Goal: Task Accomplishment & Management: Manage account settings

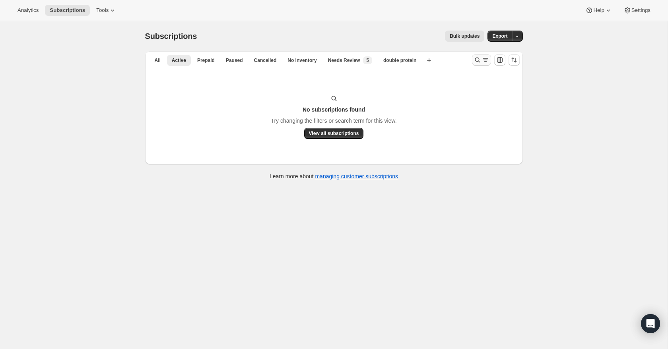
click at [475, 65] on button "Search and filter results" at bounding box center [481, 59] width 19 height 11
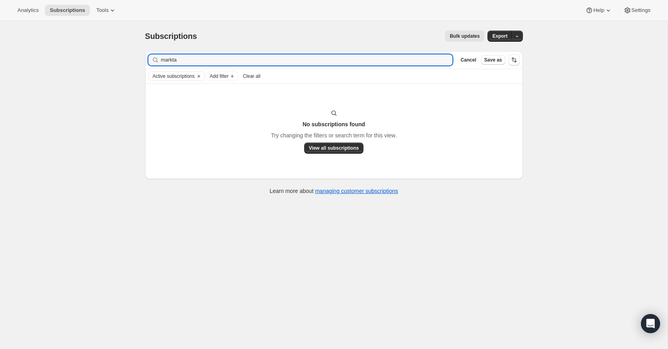
type input "markta"
click at [442, 61] on icon "button" at bounding box center [443, 60] width 3 height 3
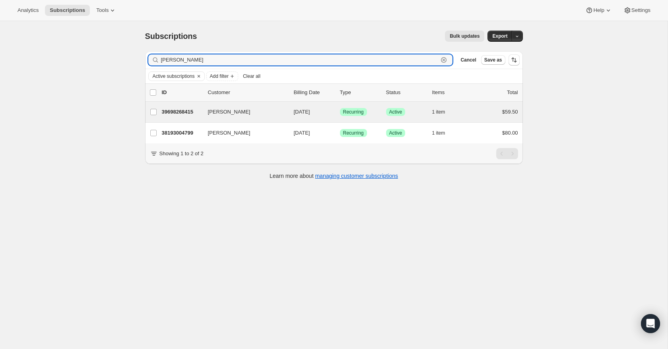
type input "[PERSON_NAME]"
click at [407, 118] on div "[PERSON_NAME] 39698268415 [PERSON_NAME] [DATE] Success Recurring Success Active…" at bounding box center [334, 112] width 378 height 21
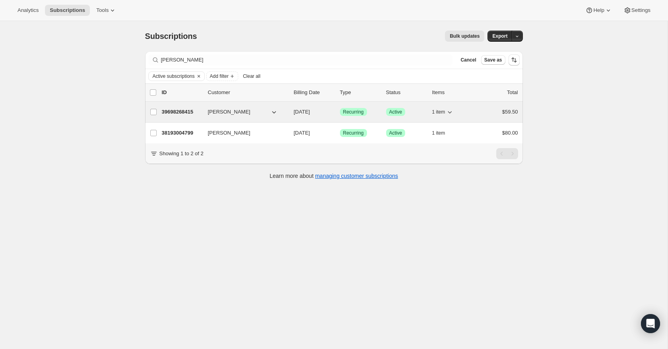
click at [185, 113] on p "39698268415" at bounding box center [182, 112] width 40 height 8
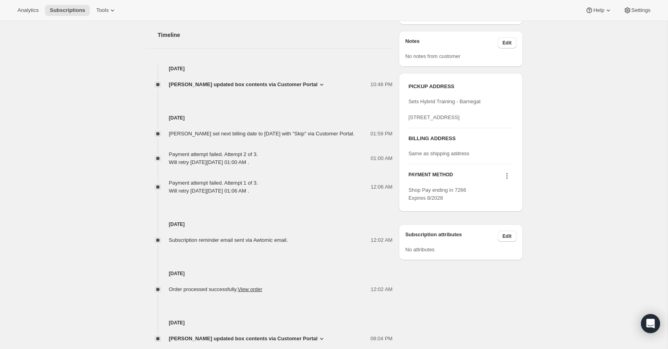
scroll to position [314, 0]
click at [318, 89] on icon at bounding box center [322, 85] width 8 height 8
